Goal: Find specific page/section: Find specific page/section

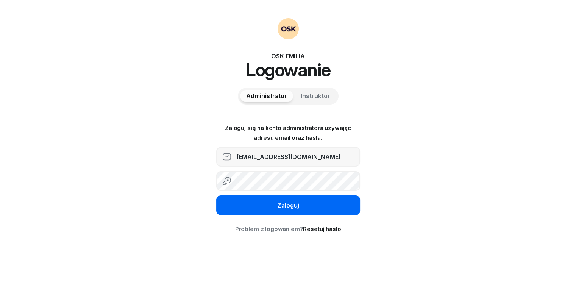
click at [262, 208] on button "Zaloguj" at bounding box center [288, 205] width 144 height 20
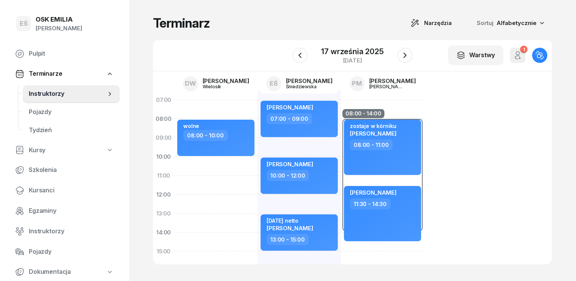
click at [65, 93] on span "Instruktorzy" at bounding box center [67, 94] width 77 height 10
click at [452, 20] on span "Narzędzia" at bounding box center [438, 23] width 28 height 9
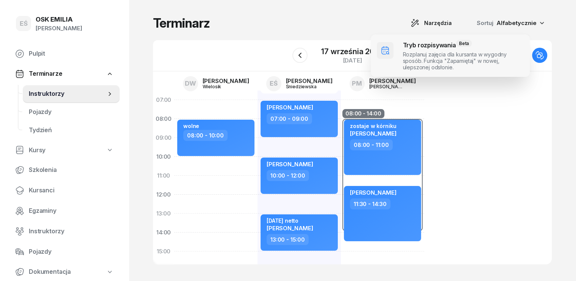
click at [410, 53] on span at bounding box center [450, 55] width 159 height 42
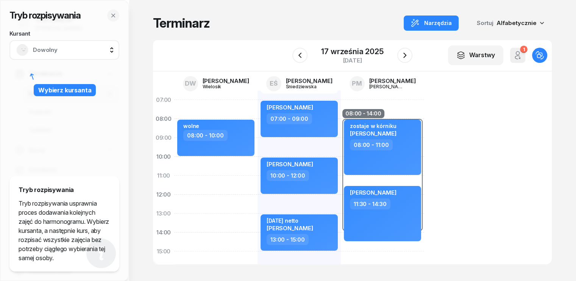
click at [73, 50] on span "Dowolny" at bounding box center [73, 50] width 80 height 10
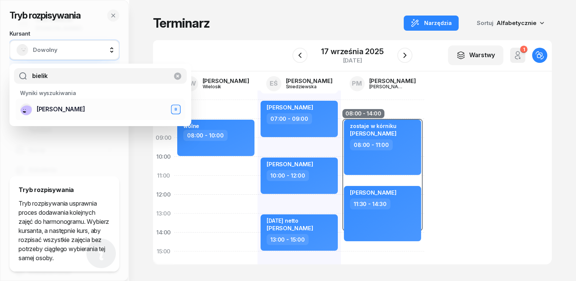
type input "bielik"
click at [59, 109] on span "[PERSON_NAME]" at bounding box center [61, 110] width 48 height 10
